Goal: Transaction & Acquisition: Book appointment/travel/reservation

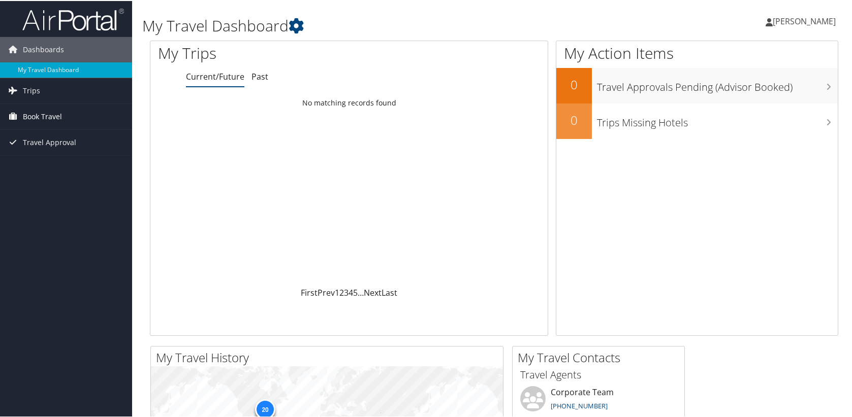
click at [47, 112] on span "Book Travel" at bounding box center [42, 115] width 39 height 25
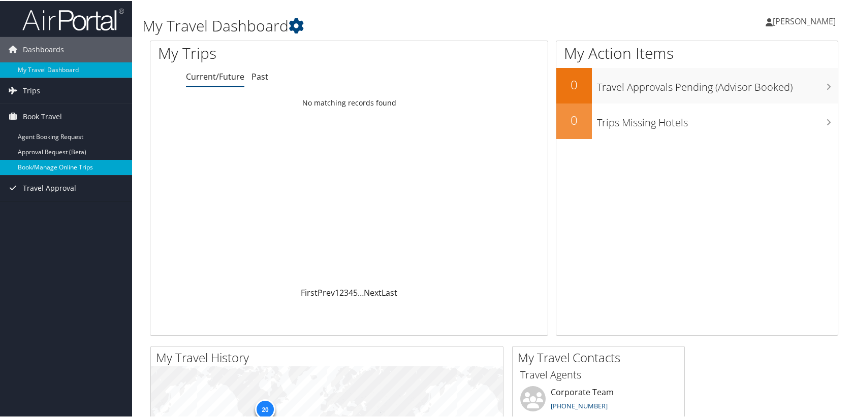
click at [50, 167] on link "Book/Manage Online Trips" at bounding box center [66, 166] width 132 height 15
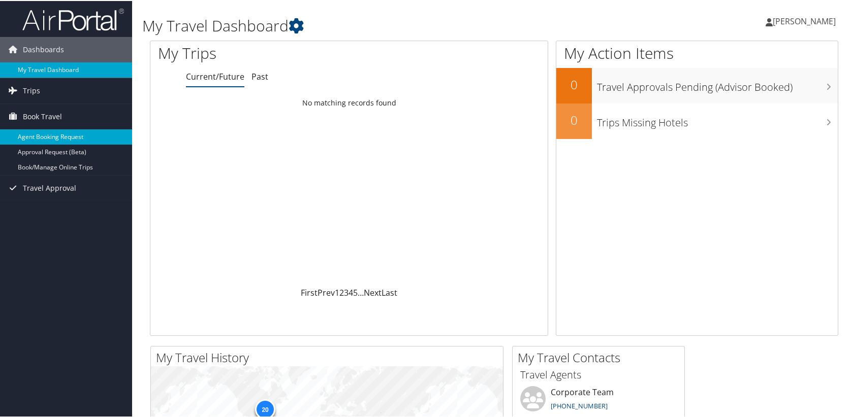
click at [52, 131] on link "Agent Booking Request" at bounding box center [66, 135] width 132 height 15
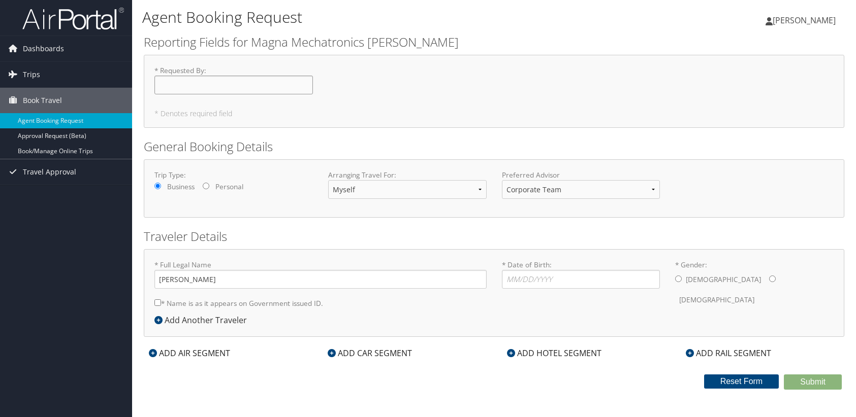
click at [206, 86] on input "* Requested By : Required" at bounding box center [233, 85] width 158 height 19
click at [466, 84] on div "* Requested By : Required" at bounding box center [494, 84] width 694 height 37
